Goal: Information Seeking & Learning: Learn about a topic

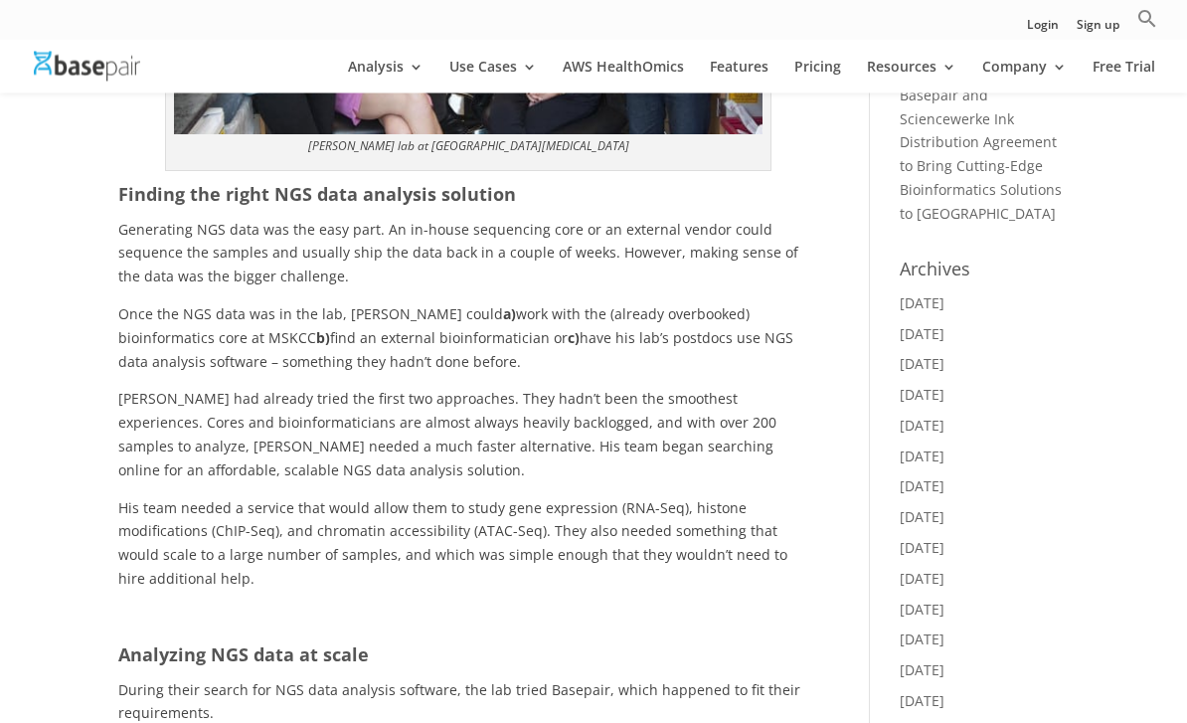
scroll to position [701, 0]
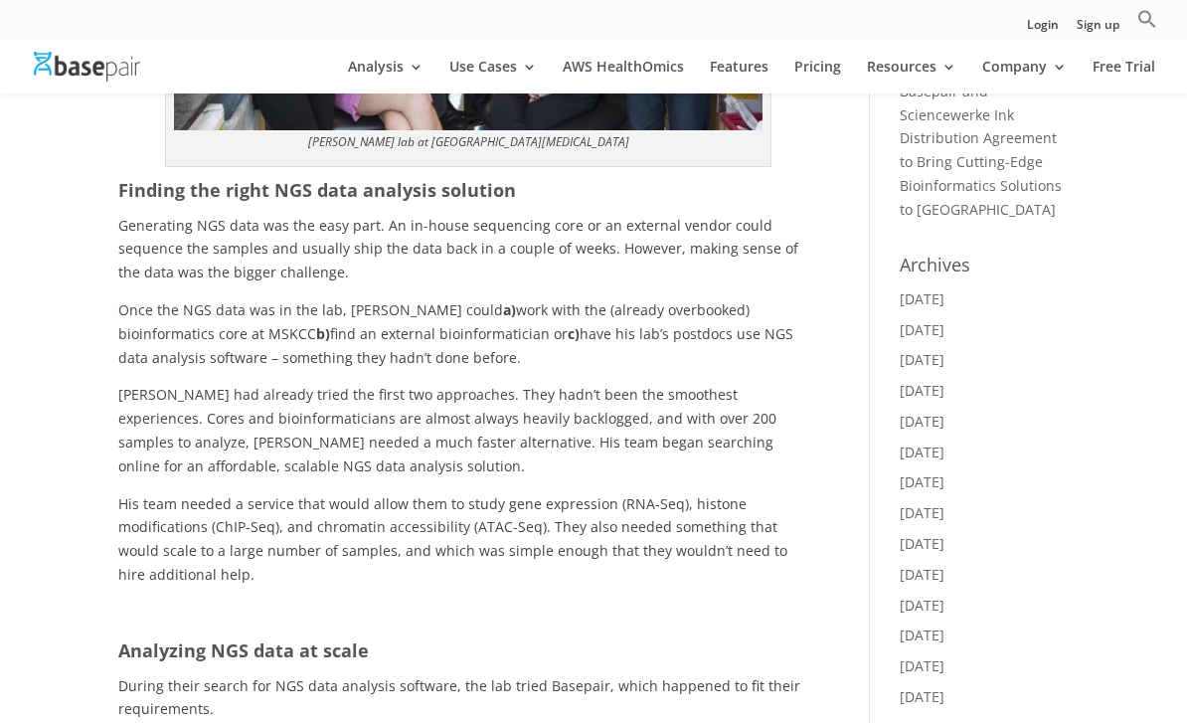
click at [133, 229] on p "Generating NGS data was the easy part. An in-house sequencing core or an extern…" at bounding box center [467, 256] width 699 height 84
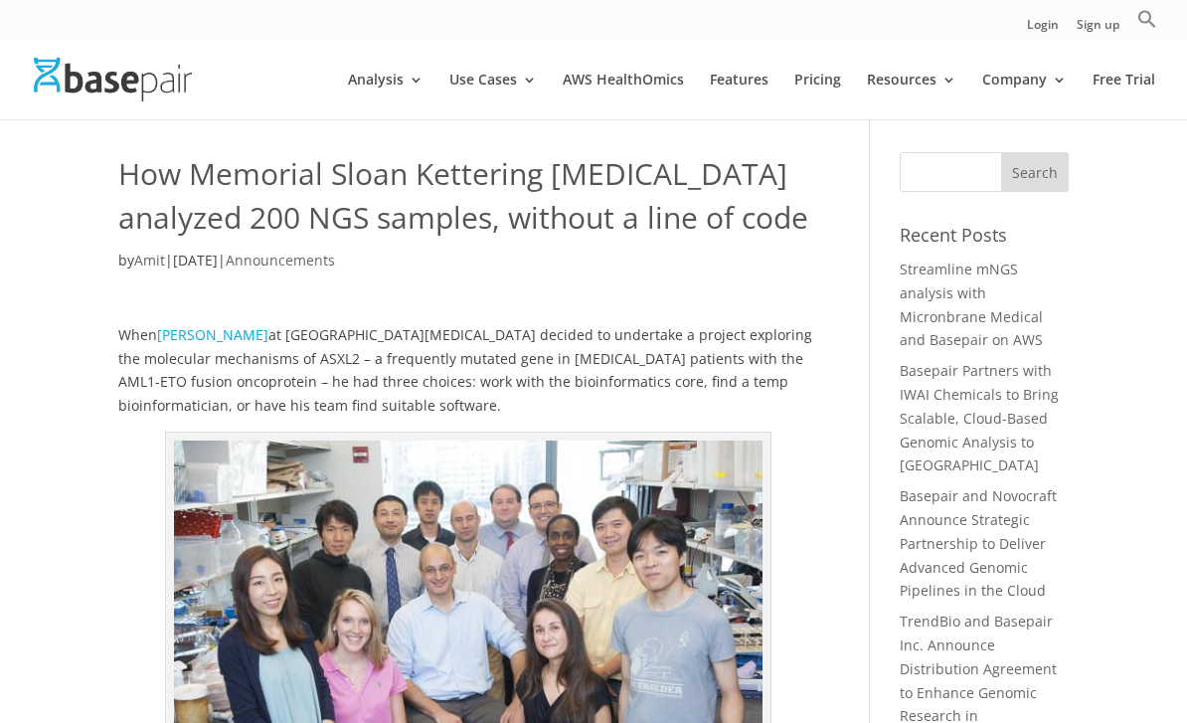
scroll to position [11, 0]
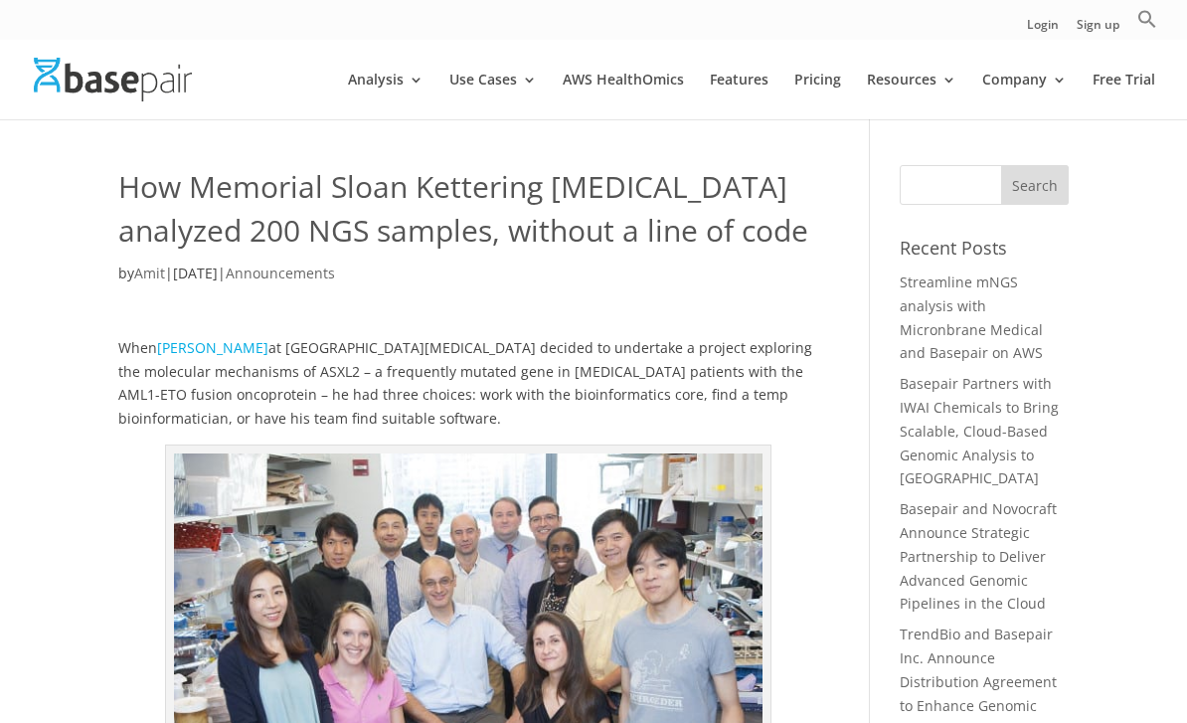
click at [810, 76] on link "Pricing" at bounding box center [817, 96] width 47 height 47
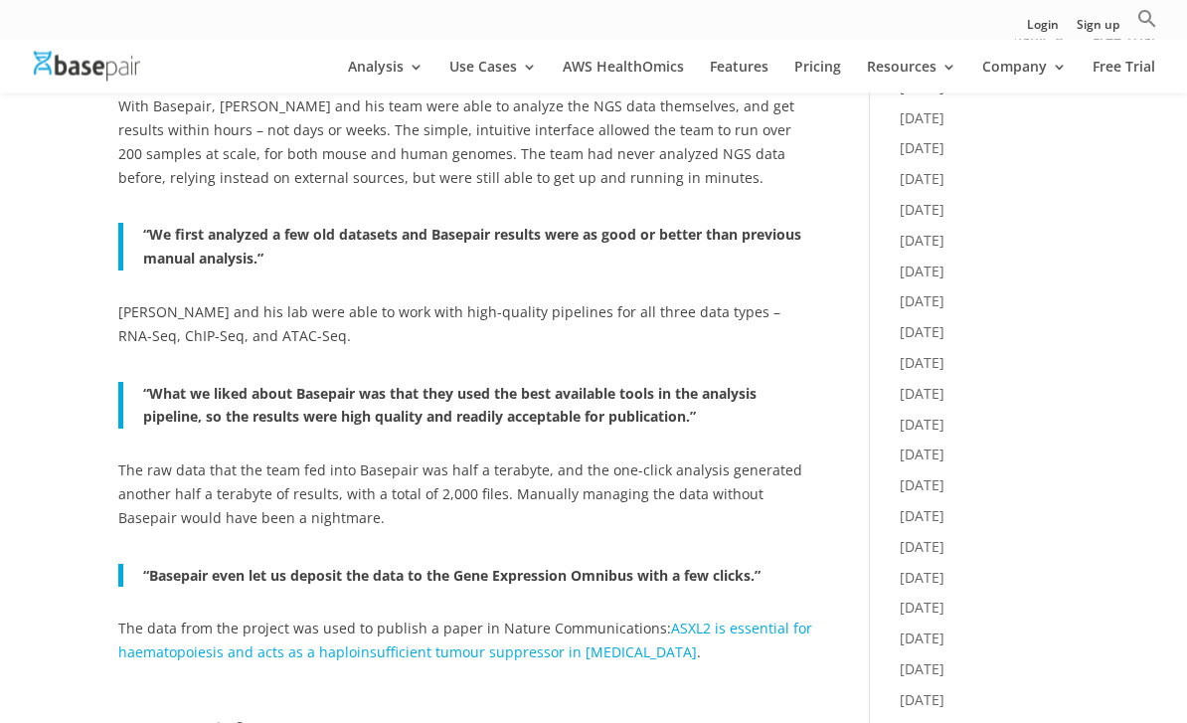
scroll to position [1341, 0]
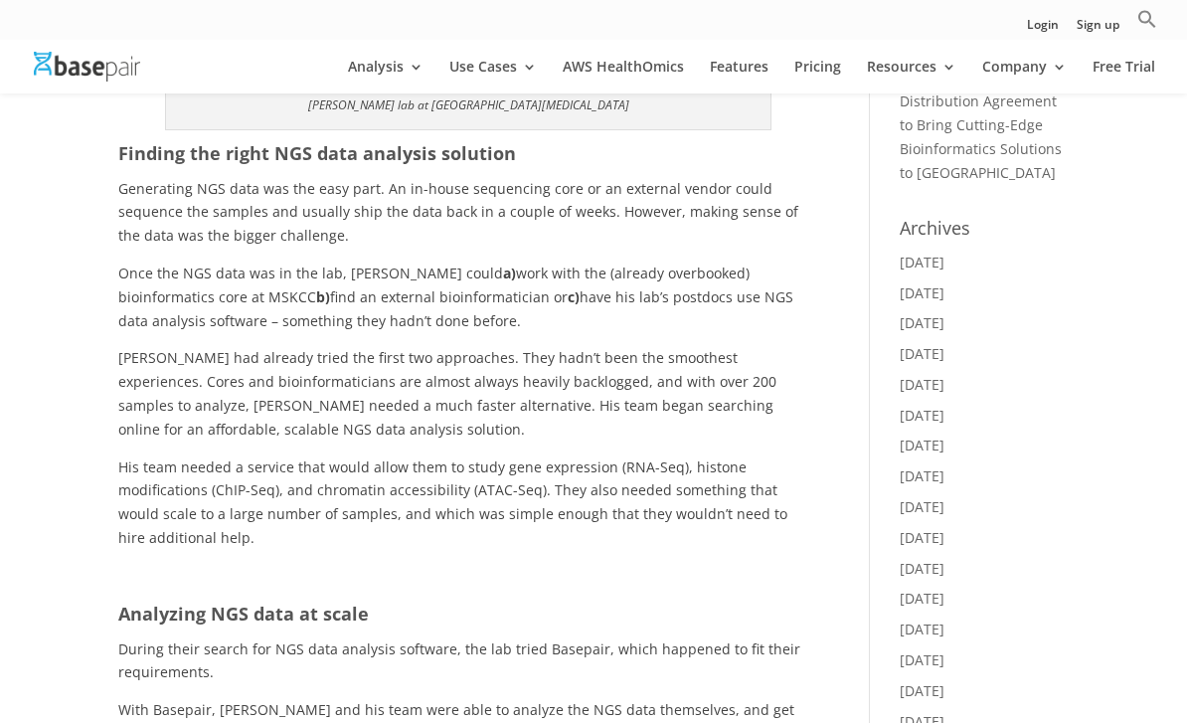
scroll to position [737, 0]
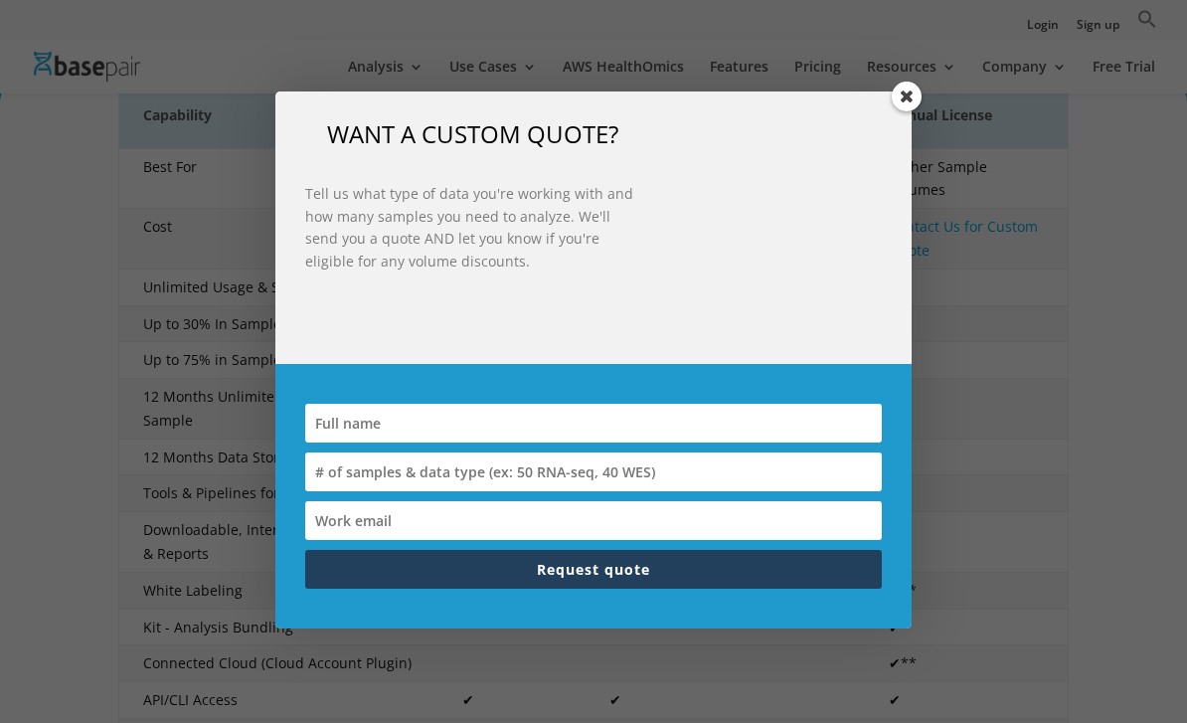
scroll to position [410, 0]
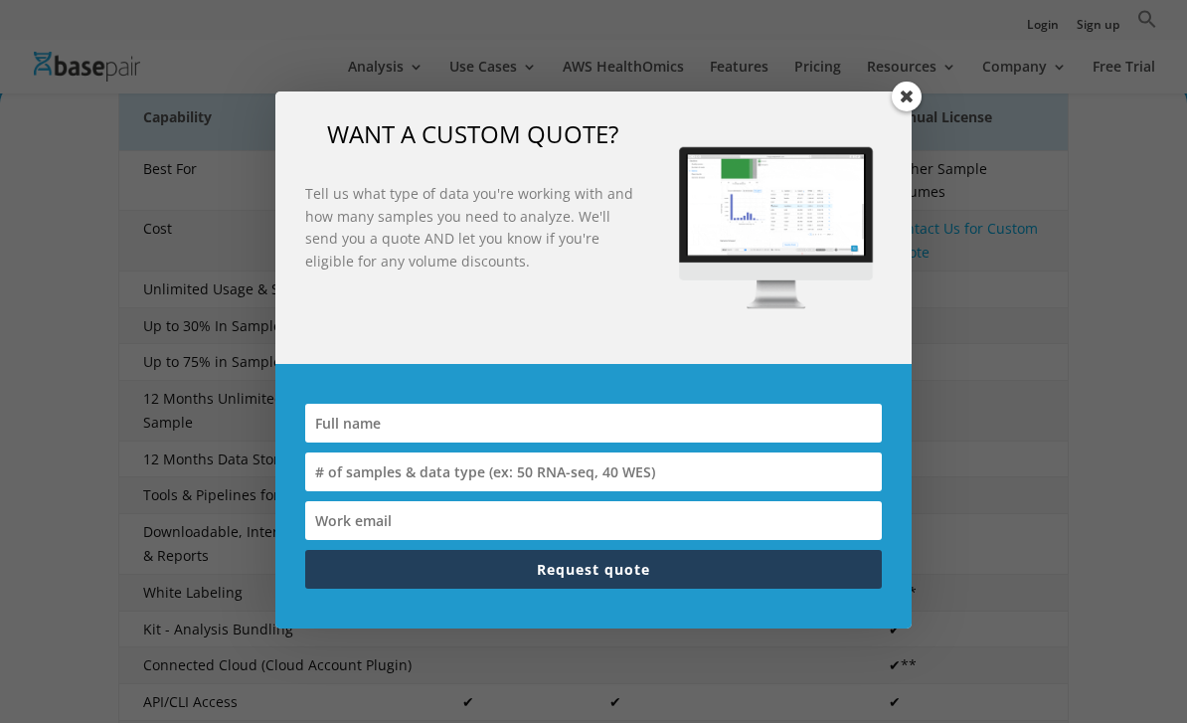
click at [913, 100] on span at bounding box center [907, 97] width 30 height 30
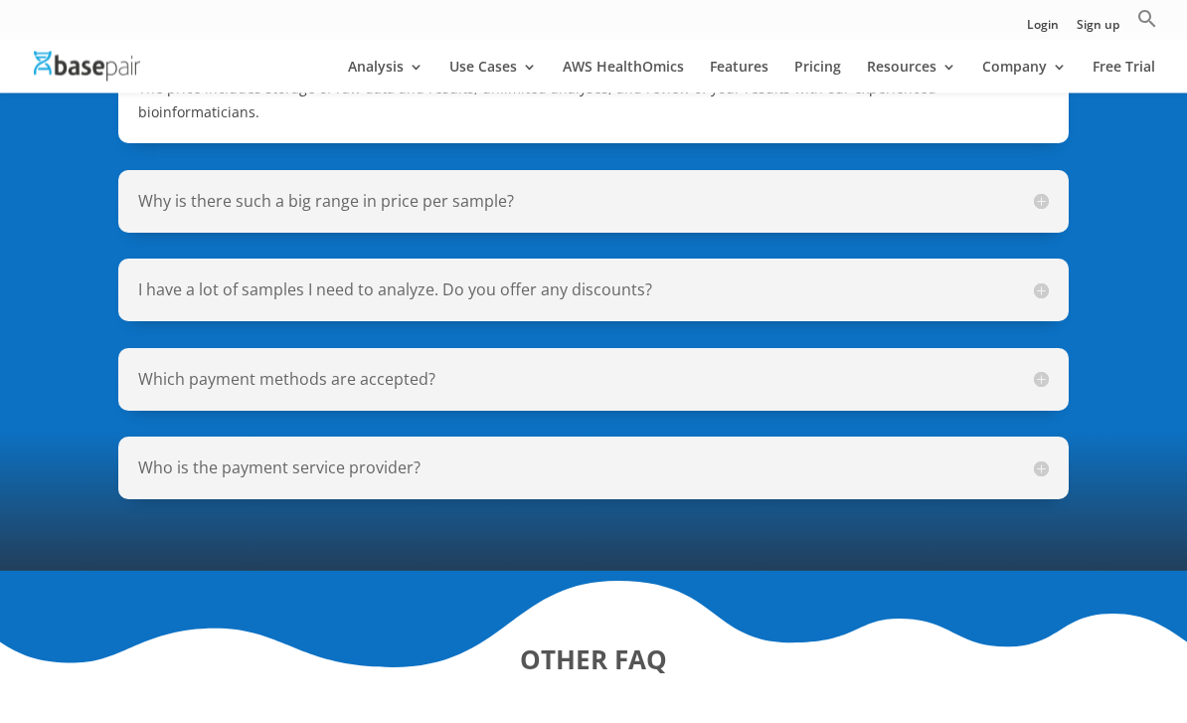
scroll to position [1653, 0]
click at [979, 348] on div "Which payment methods are accepted? We accept PO, credit card, check, and bank …" at bounding box center [592, 379] width 949 height 63
click at [1026, 368] on h5 "Which payment methods are accepted?" at bounding box center [592, 379] width 909 height 23
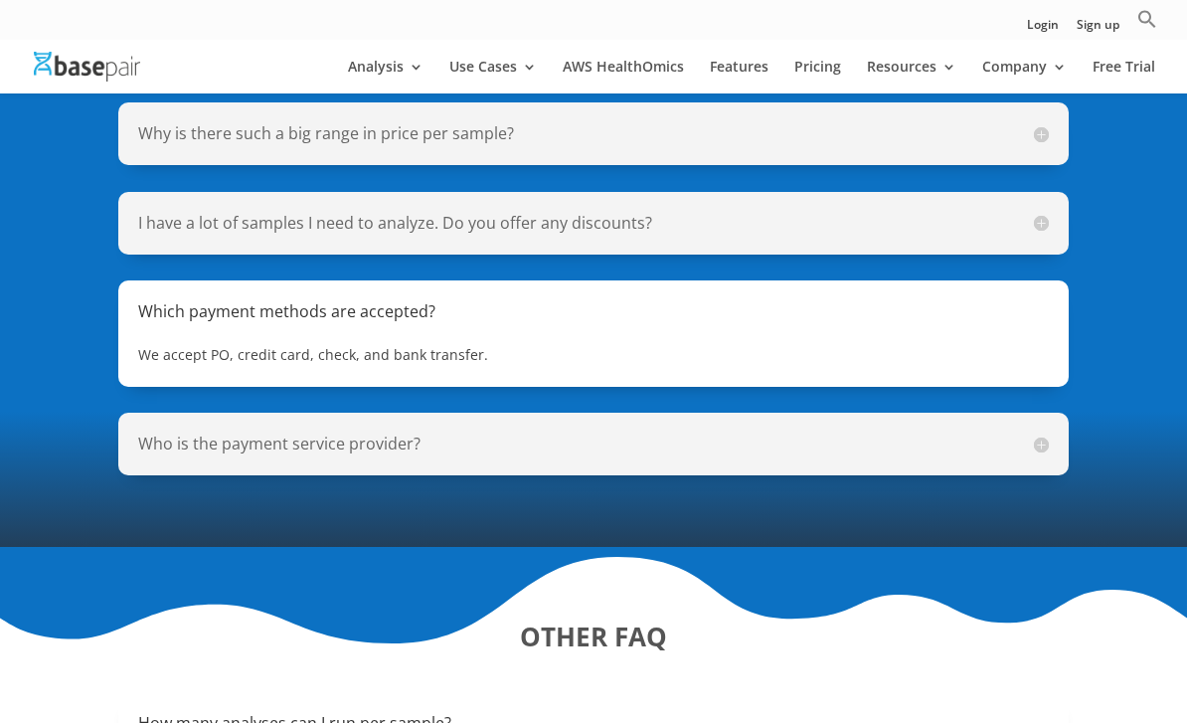
click at [1019, 323] on div "We accept PO, credit card, check, and bank transfer." at bounding box center [592, 345] width 909 height 44
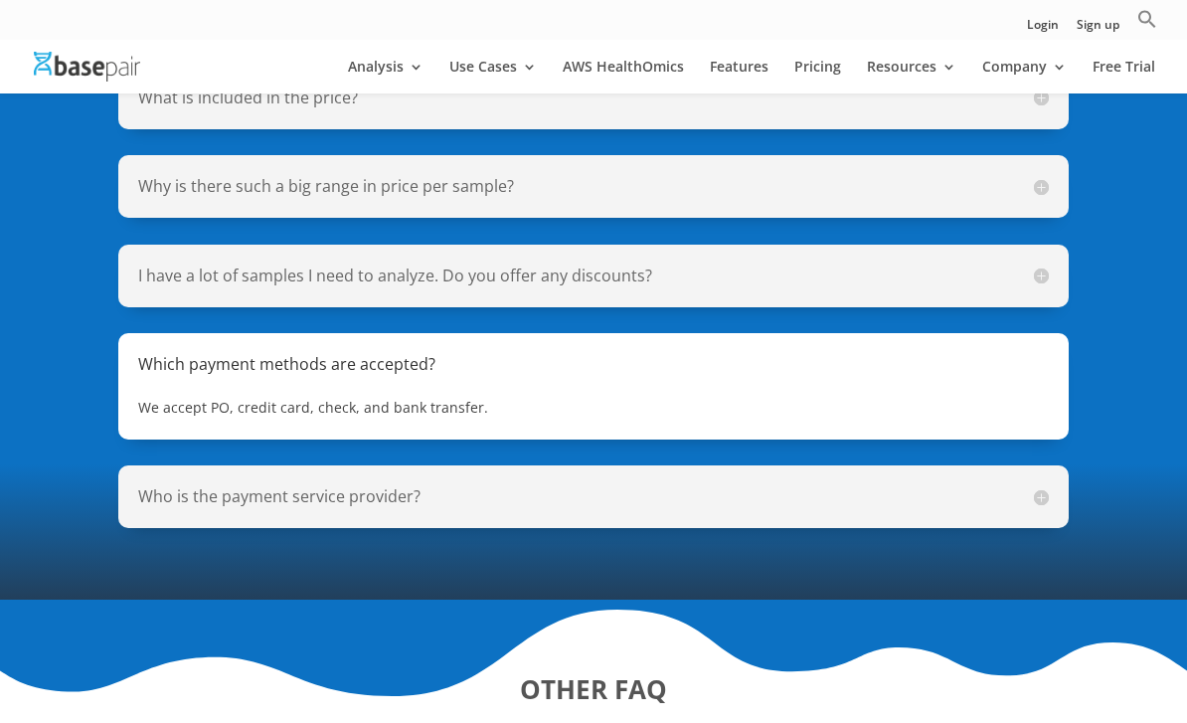
scroll to position [1599, 0]
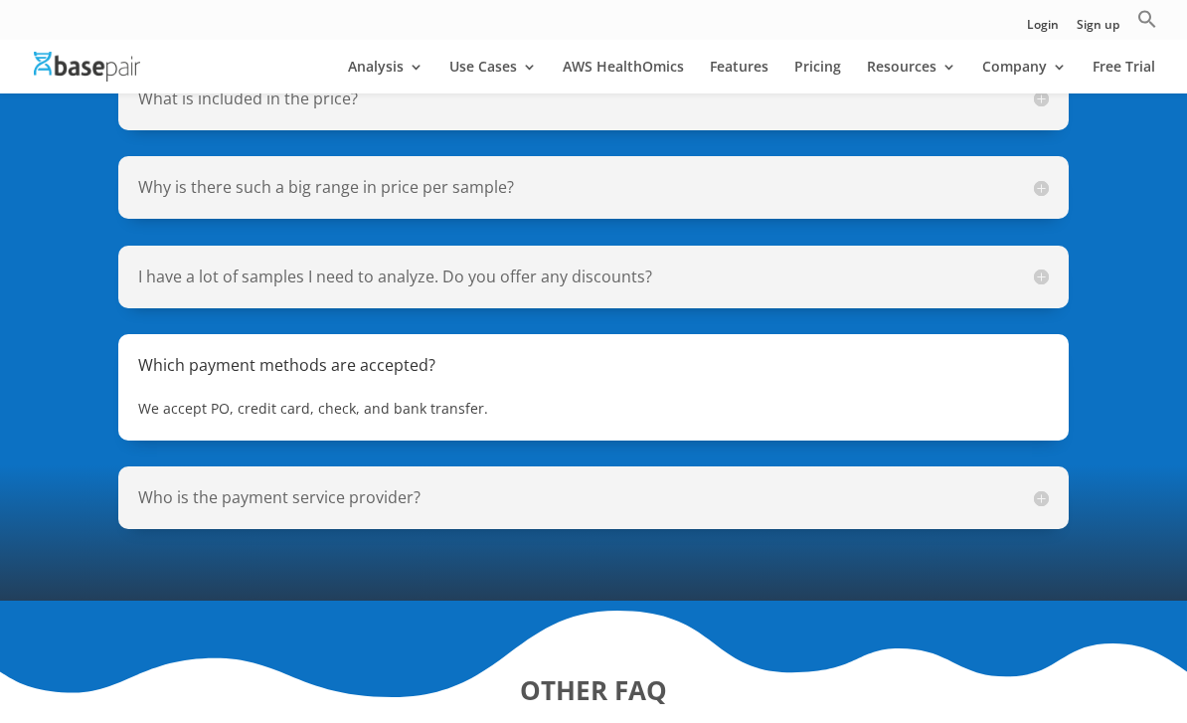
click at [1014, 264] on div "I have a lot of samples I need to analyze. Do you offer any discounts? Yes! We …" at bounding box center [592, 277] width 949 height 63
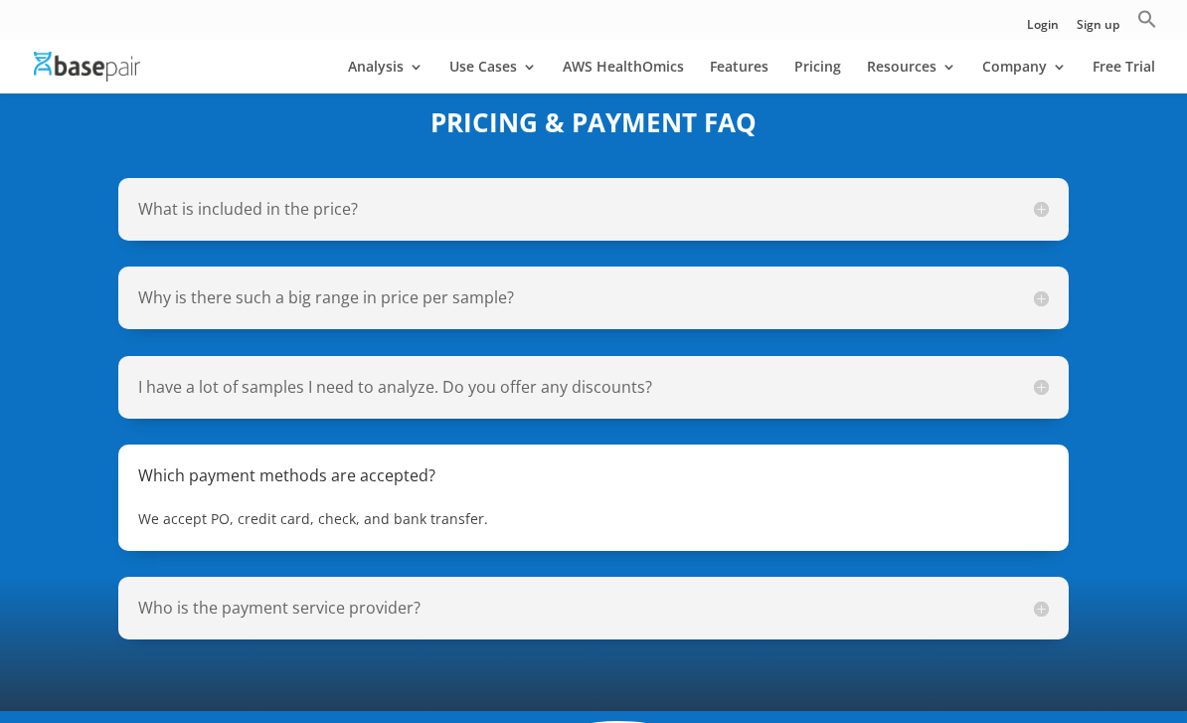
scroll to position [1488, 0]
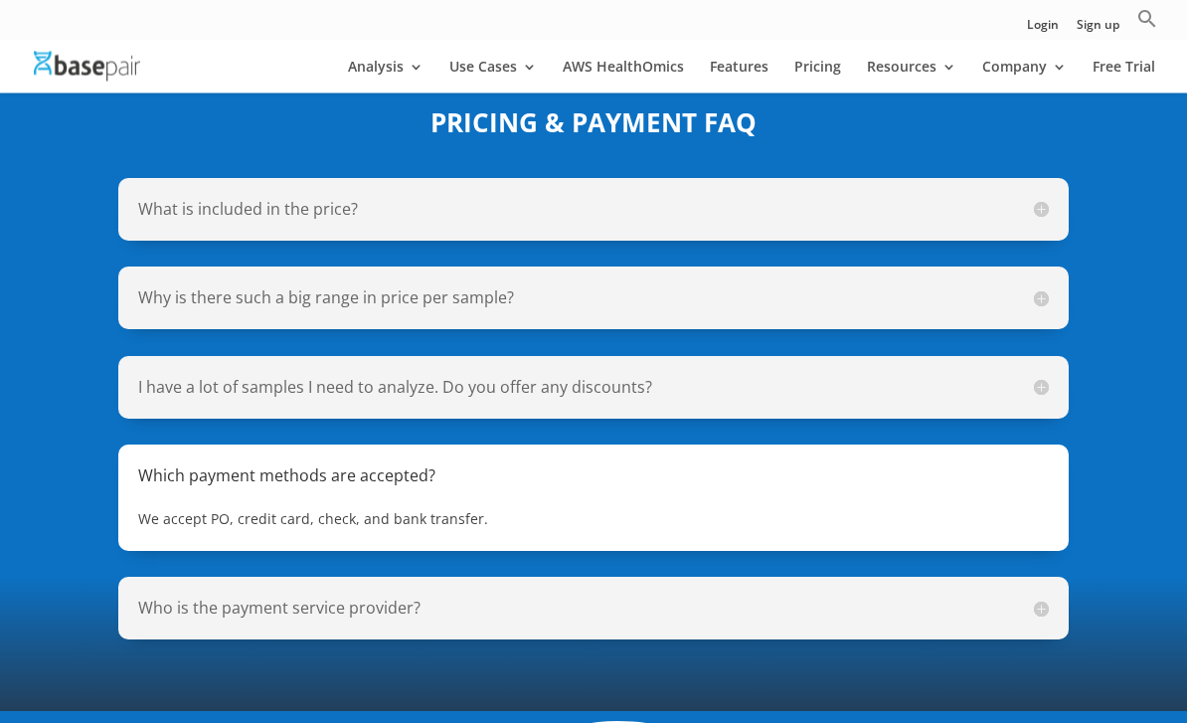
click at [1041, 287] on h5 "Why is there such a big range in price per sample?" at bounding box center [592, 298] width 909 height 23
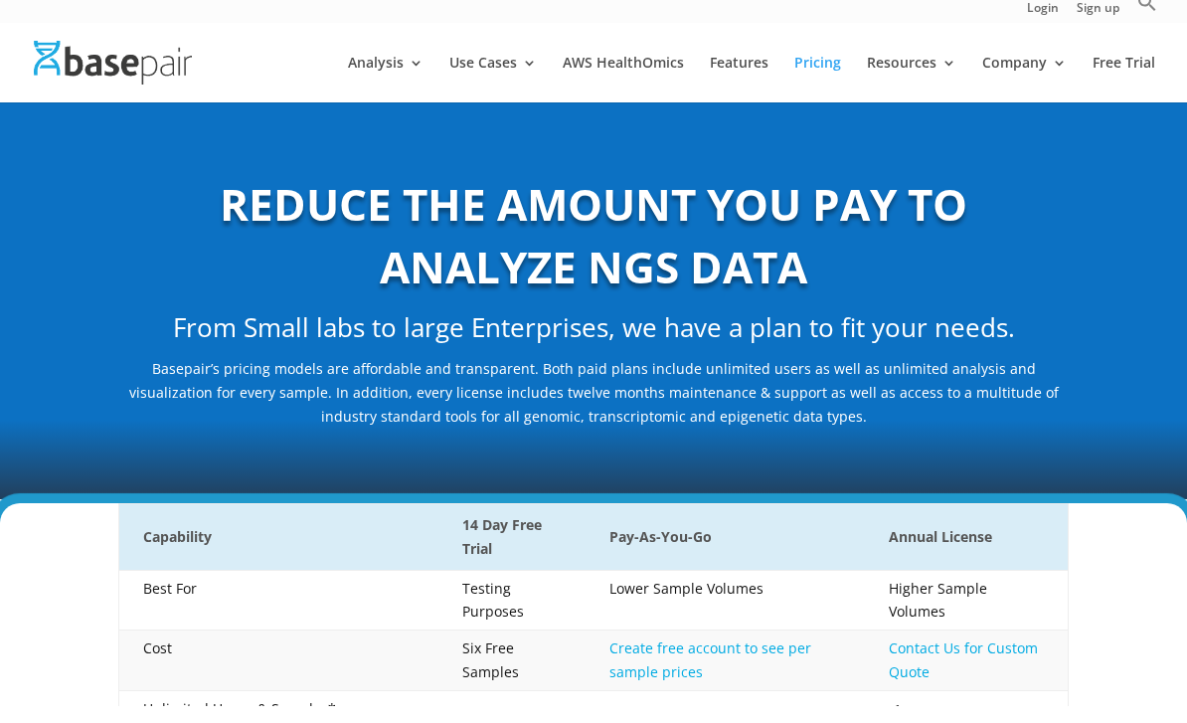
scroll to position [20, 0]
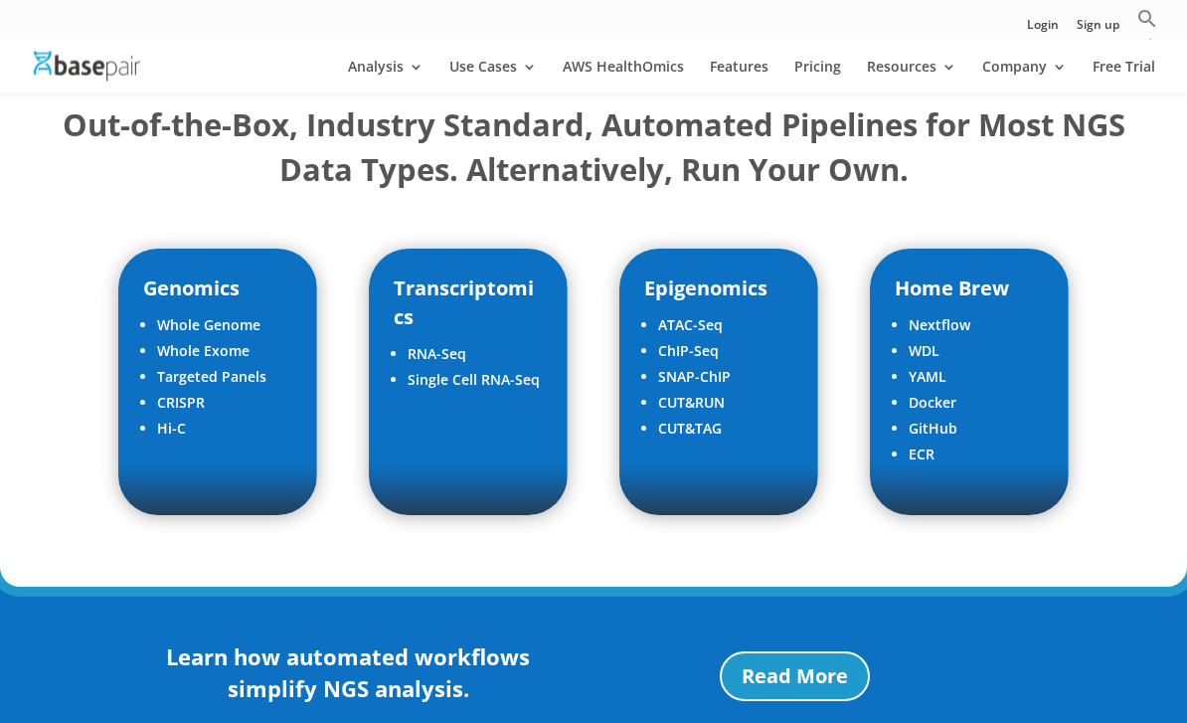
scroll to position [2705, 0]
click at [11, 305] on div "Out-of-the-Box, Industry Standard, Automated Pipelines for Most NGS Data Types.…" at bounding box center [593, 309] width 1187 height 556
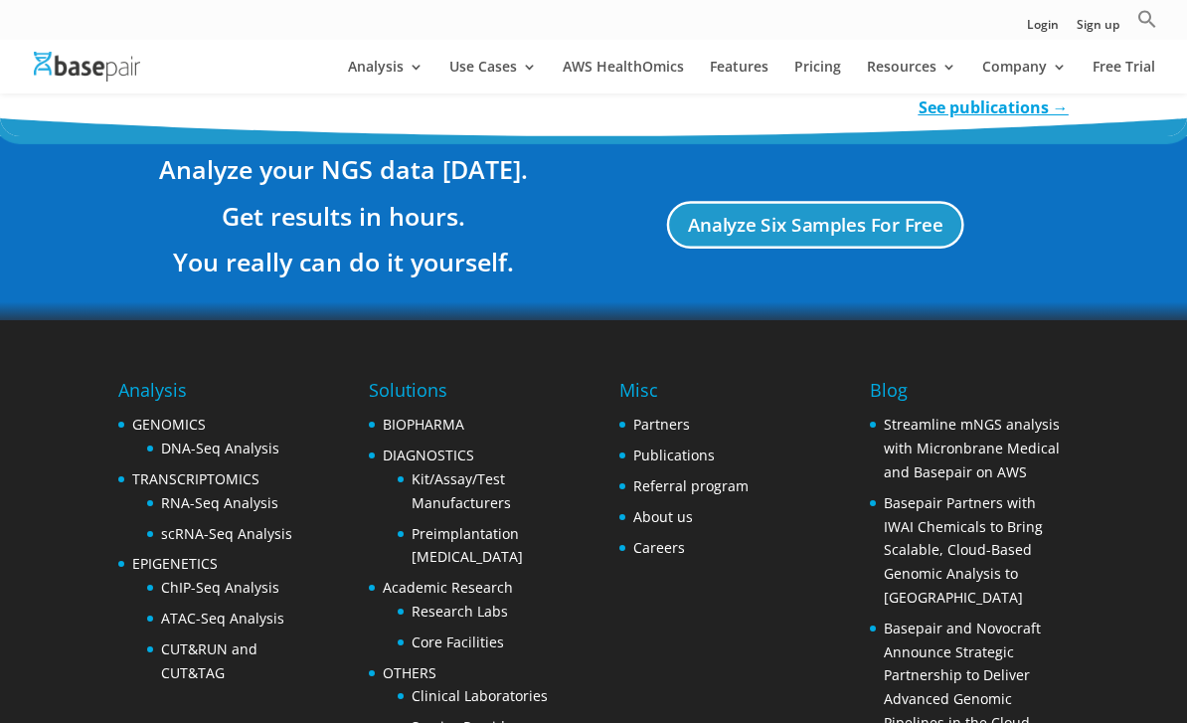
scroll to position [4009, 0]
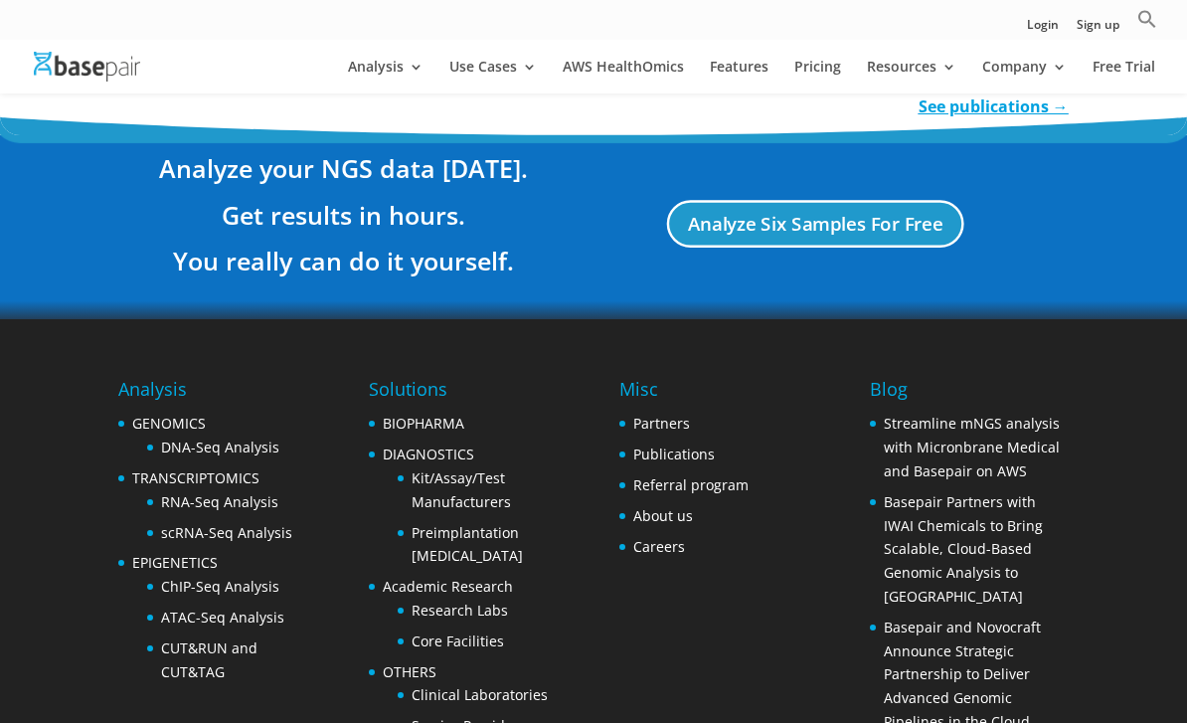
click at [928, 201] on link "Analyze Six Samples For Free" at bounding box center [815, 225] width 297 height 48
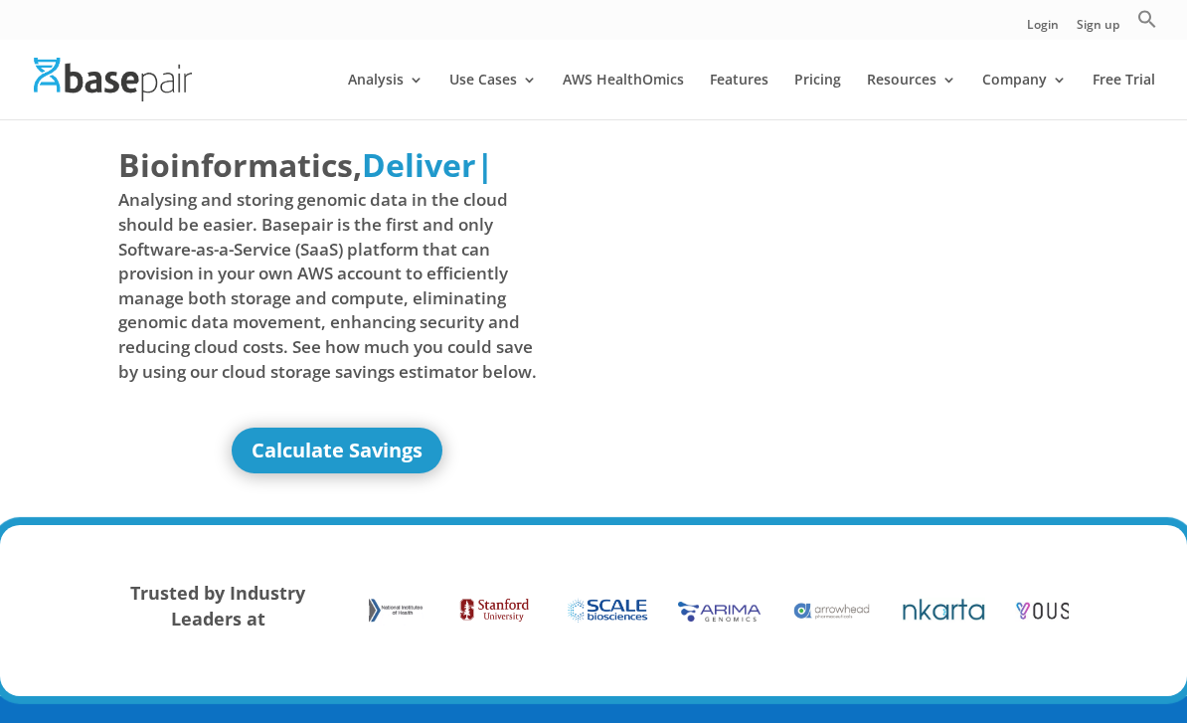
scroll to position [4, 0]
